Goal: Task Accomplishment & Management: Manage account settings

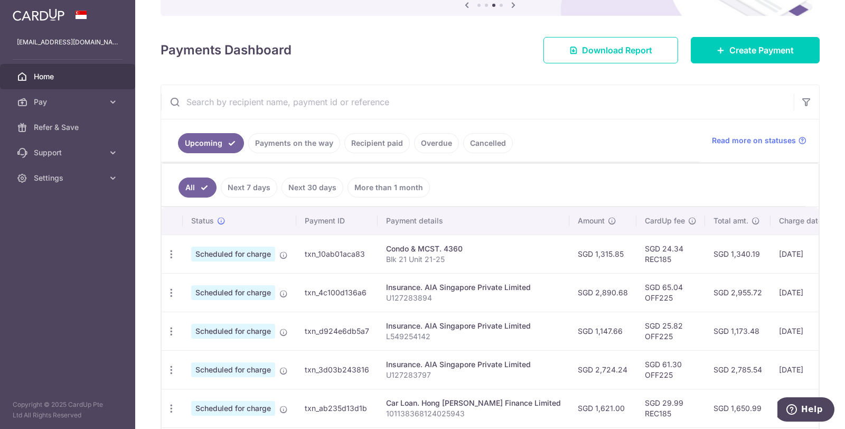
scroll to position [34, 0]
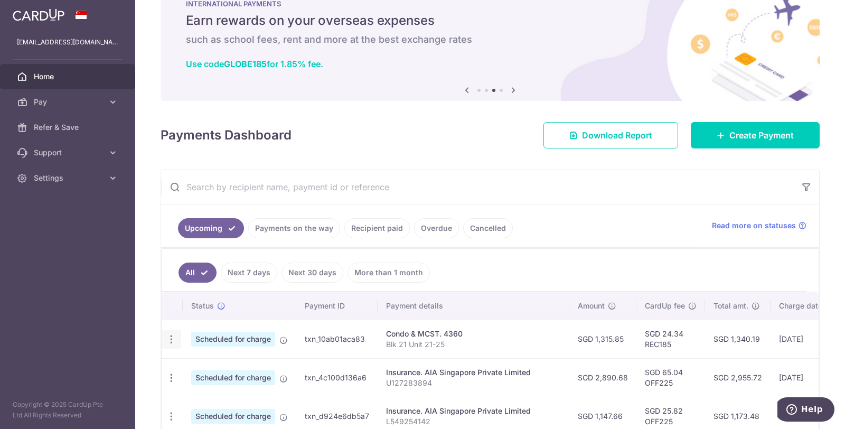
click at [172, 338] on icon "button" at bounding box center [171, 339] width 11 height 11
click at [212, 362] on span "Update payment" at bounding box center [228, 368] width 72 height 13
radio input "true"
type input "1,315.85"
type input "[DATE]"
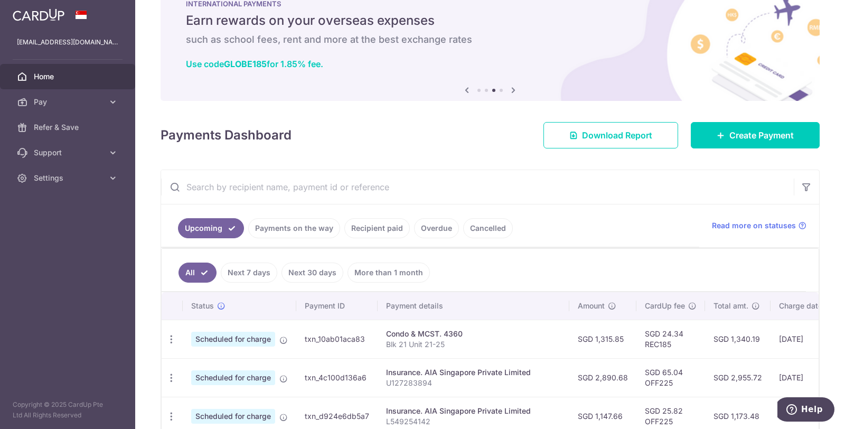
type input "Blk 21 Unit 21-25"
type input "REC185"
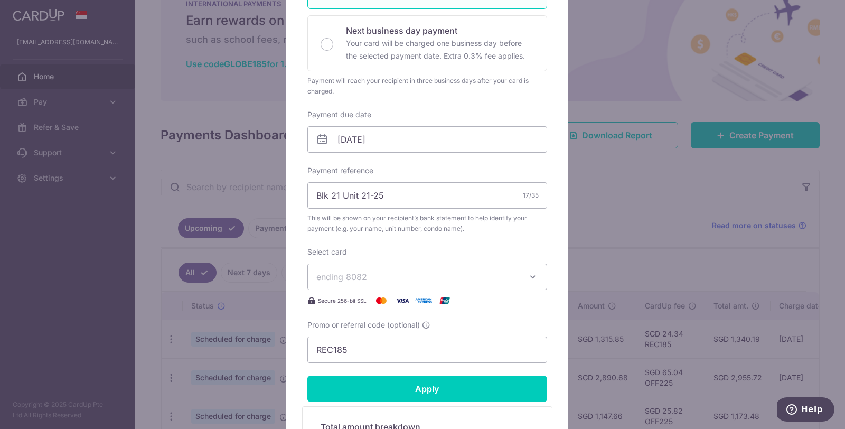
scroll to position [293, 0]
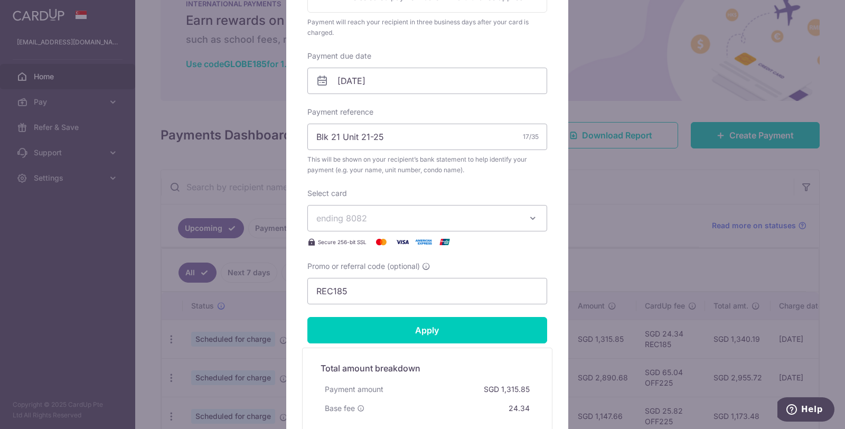
click at [529, 213] on icon "button" at bounding box center [533, 218] width 11 height 11
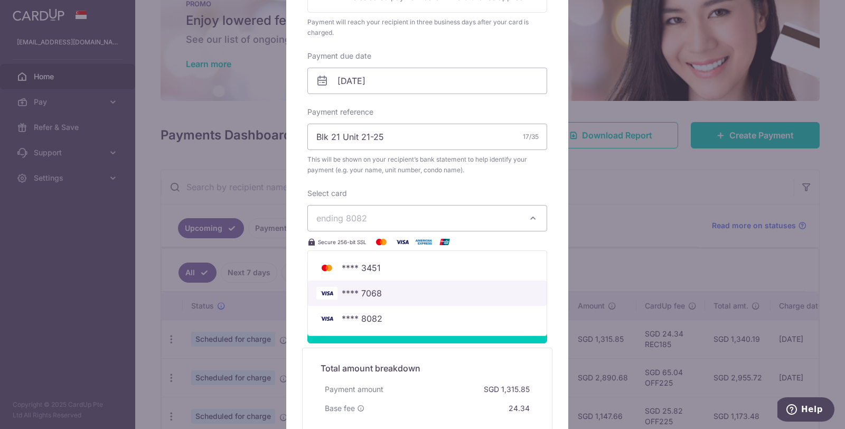
click at [443, 287] on span "**** 7068" at bounding box center [428, 293] width 222 height 13
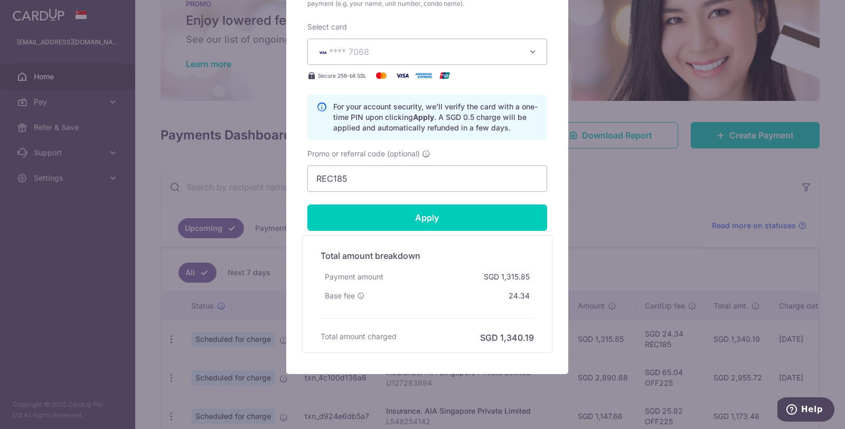
scroll to position [477, 0]
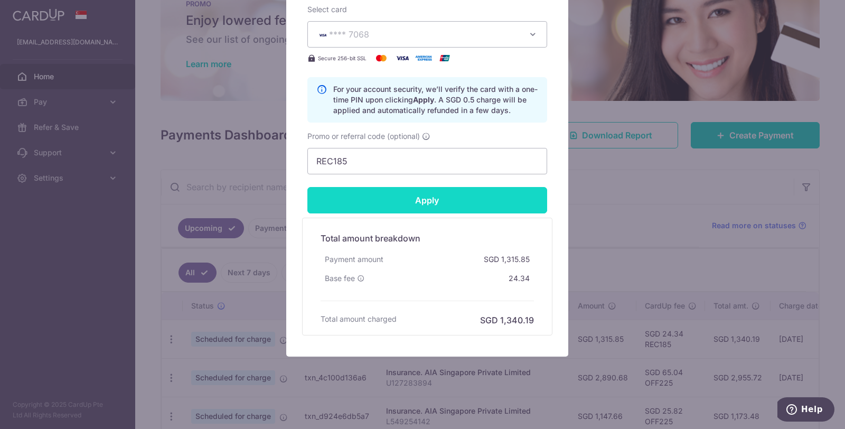
click at [450, 196] on input "Apply" at bounding box center [428, 200] width 240 height 26
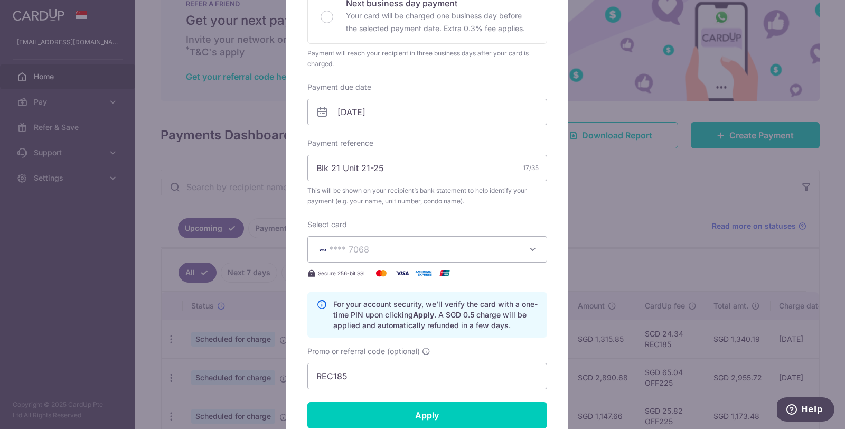
scroll to position [176, 0]
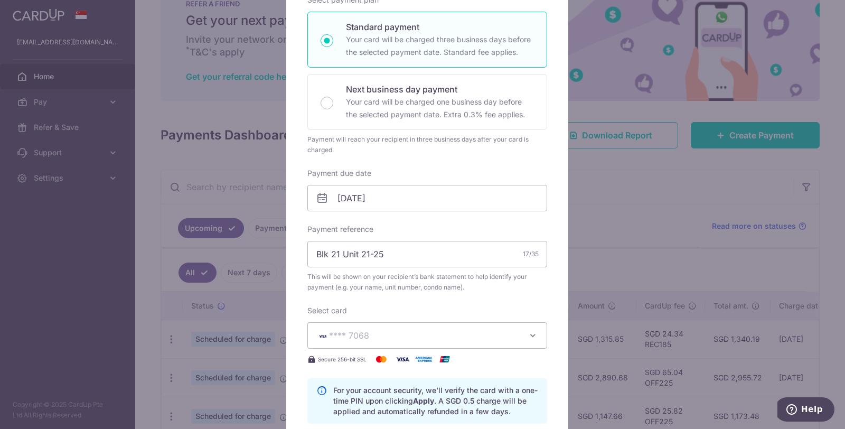
click at [670, 176] on div "Edit payment By clicking apply, you will make changes to all payments to 4360 s…" at bounding box center [422, 214] width 845 height 429
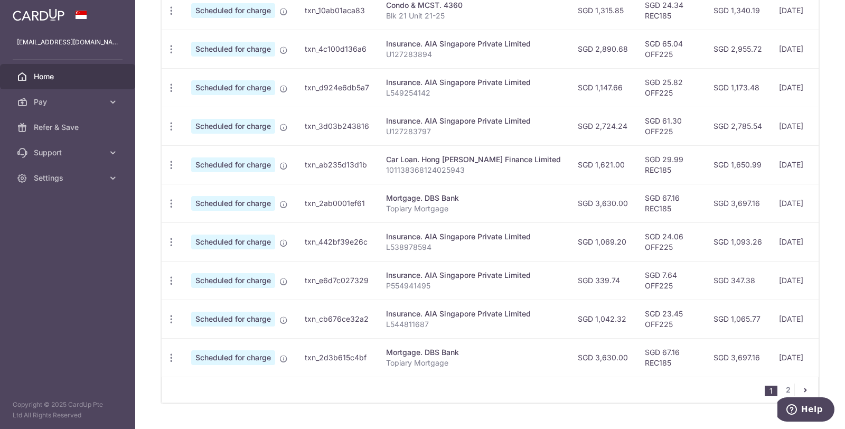
scroll to position [387, 0]
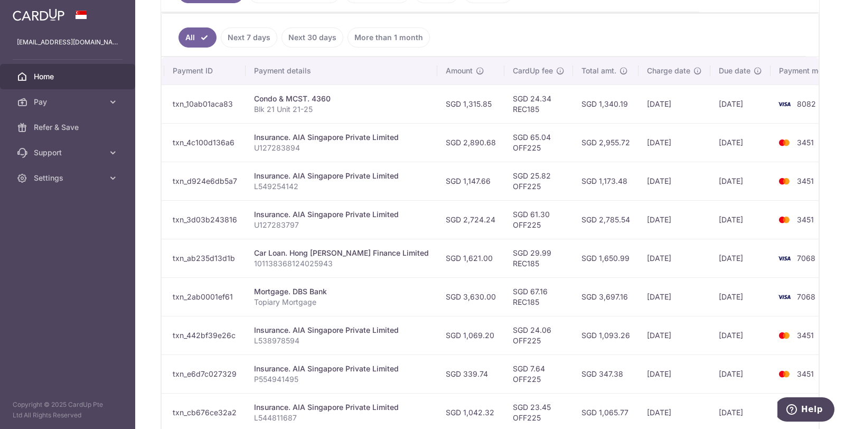
scroll to position [93, 0]
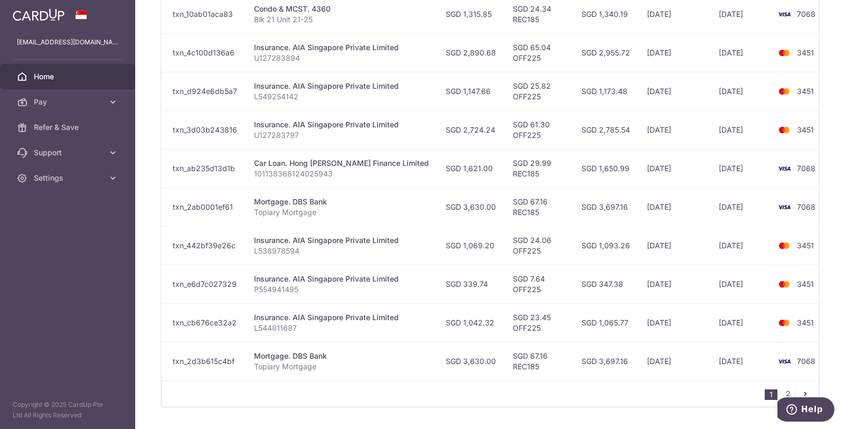
scroll to position [387, 0]
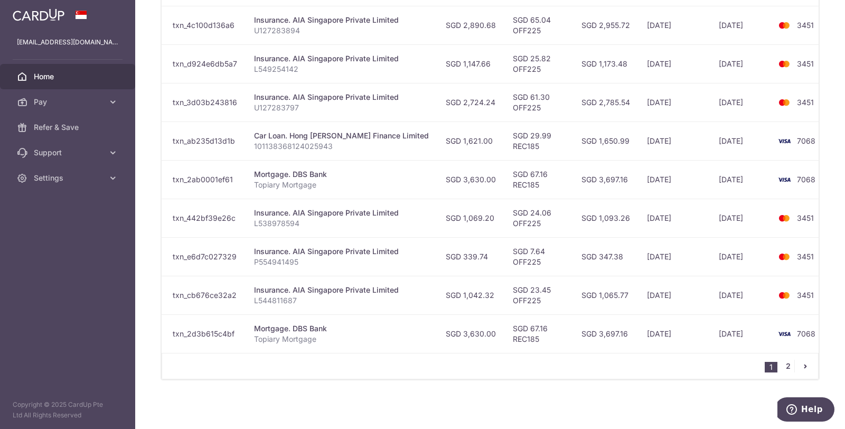
click at [784, 369] on link "2" at bounding box center [788, 366] width 13 height 13
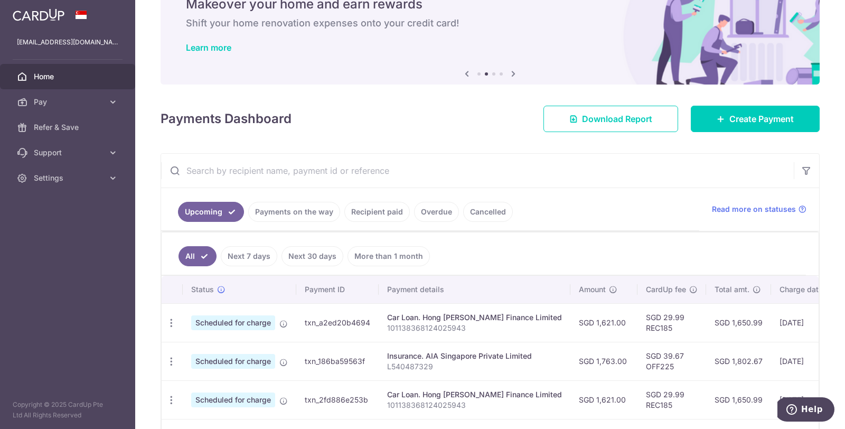
scroll to position [0, 0]
